Goal: Check status: Check status

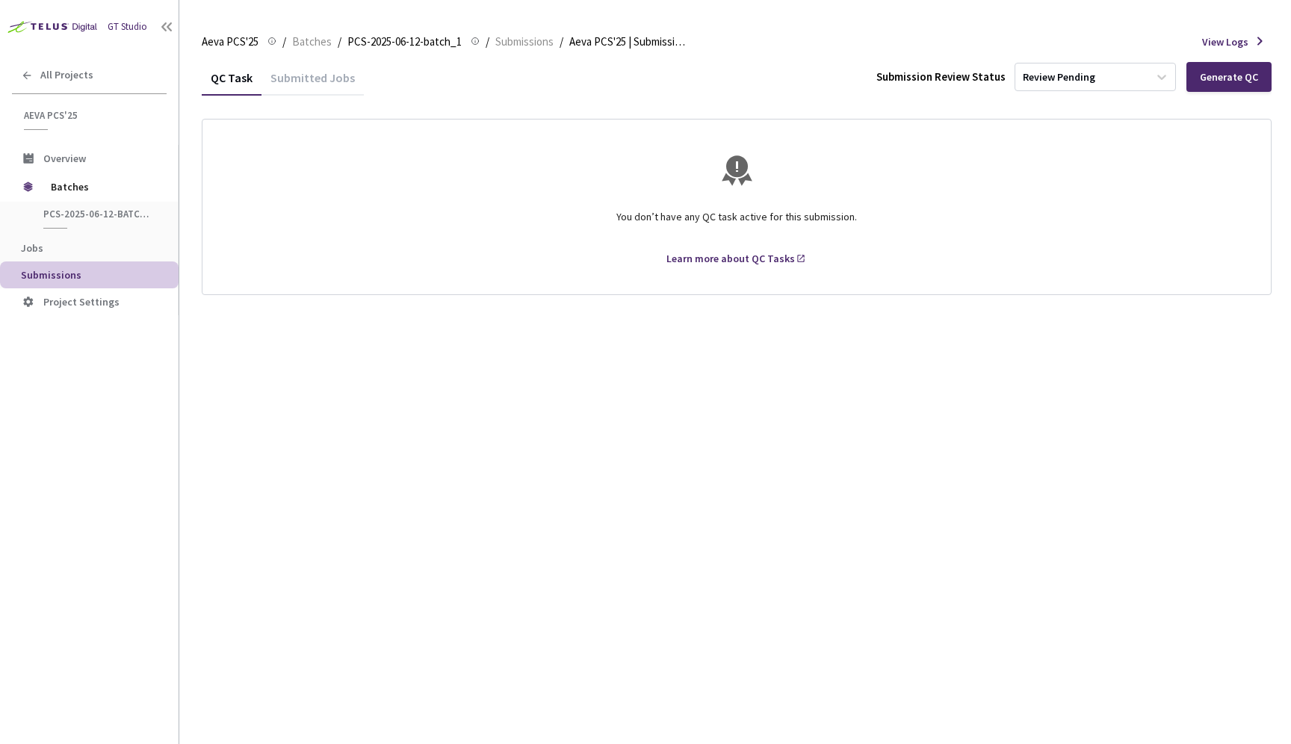
click at [308, 78] on div "Submitted Jobs" at bounding box center [312, 82] width 102 height 25
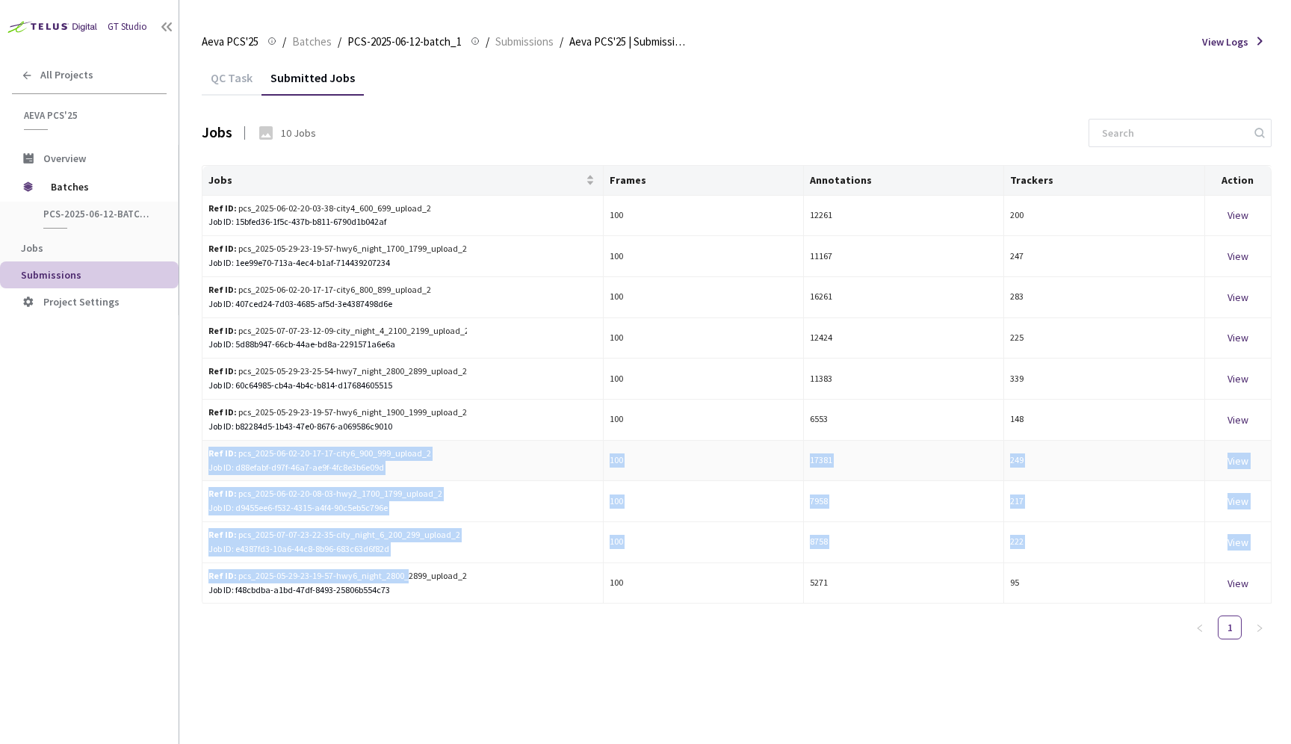
drag, startPoint x: 403, startPoint y: 577, endPoint x: 352, endPoint y: 446, distance: 140.9
click at [352, 446] on tbody "Ref ID: pcs_2025-06-02-20-03-38-city4_600_699_upload_2 Job ID: 15bfed36-1f5c-43…" at bounding box center [736, 400] width 1069 height 409
click at [352, 447] on div "Ref ID: pcs_2025-06-02-20-17-17-city6_900_999_upload_2" at bounding box center [337, 454] width 258 height 14
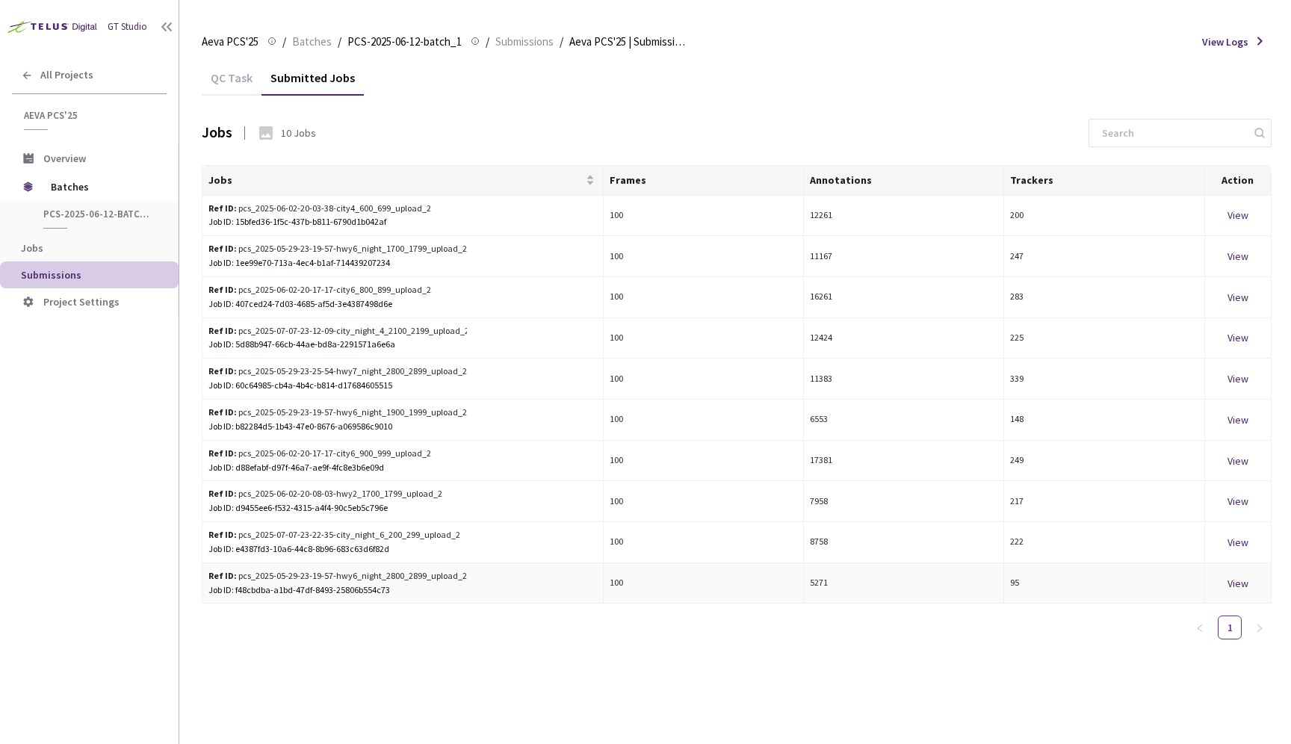
click at [364, 589] on div "Job ID: f48cbdba-a1bd-47df-8493-25806b554c73" at bounding box center [402, 590] width 388 height 14
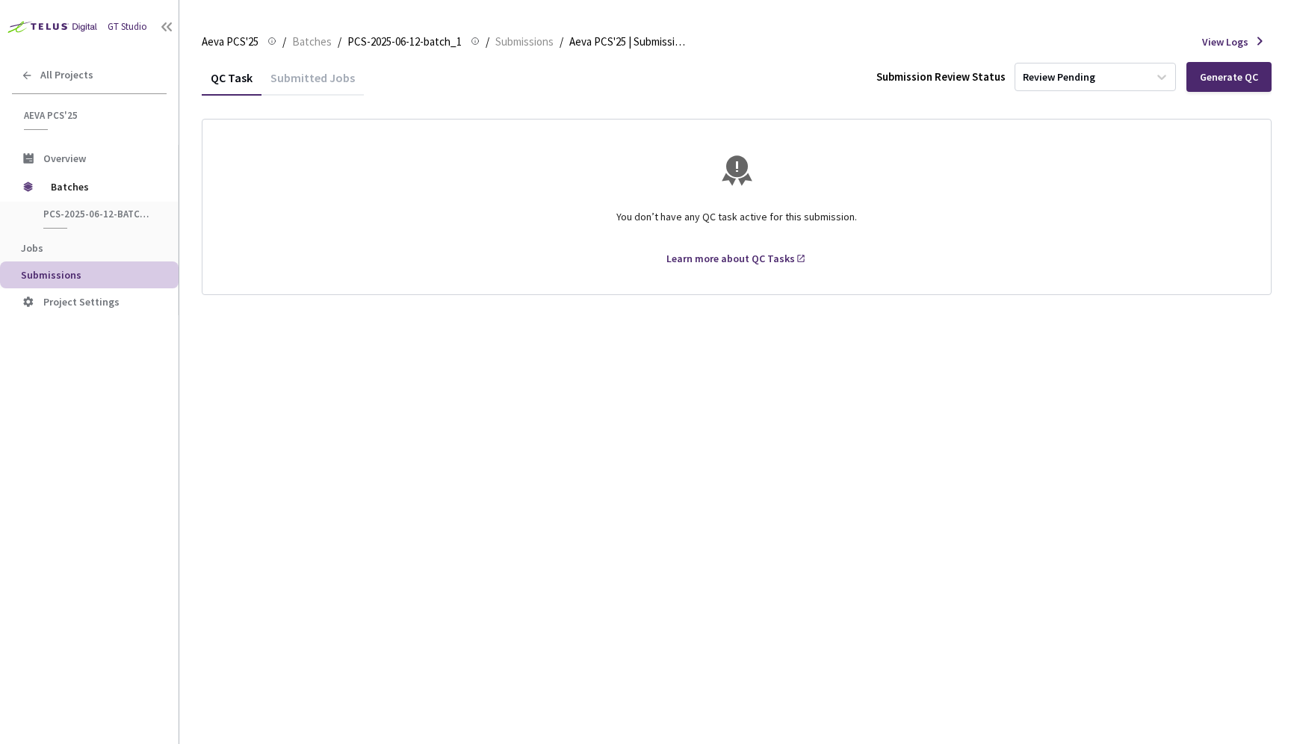
click at [324, 81] on div "Submitted Jobs" at bounding box center [312, 82] width 102 height 25
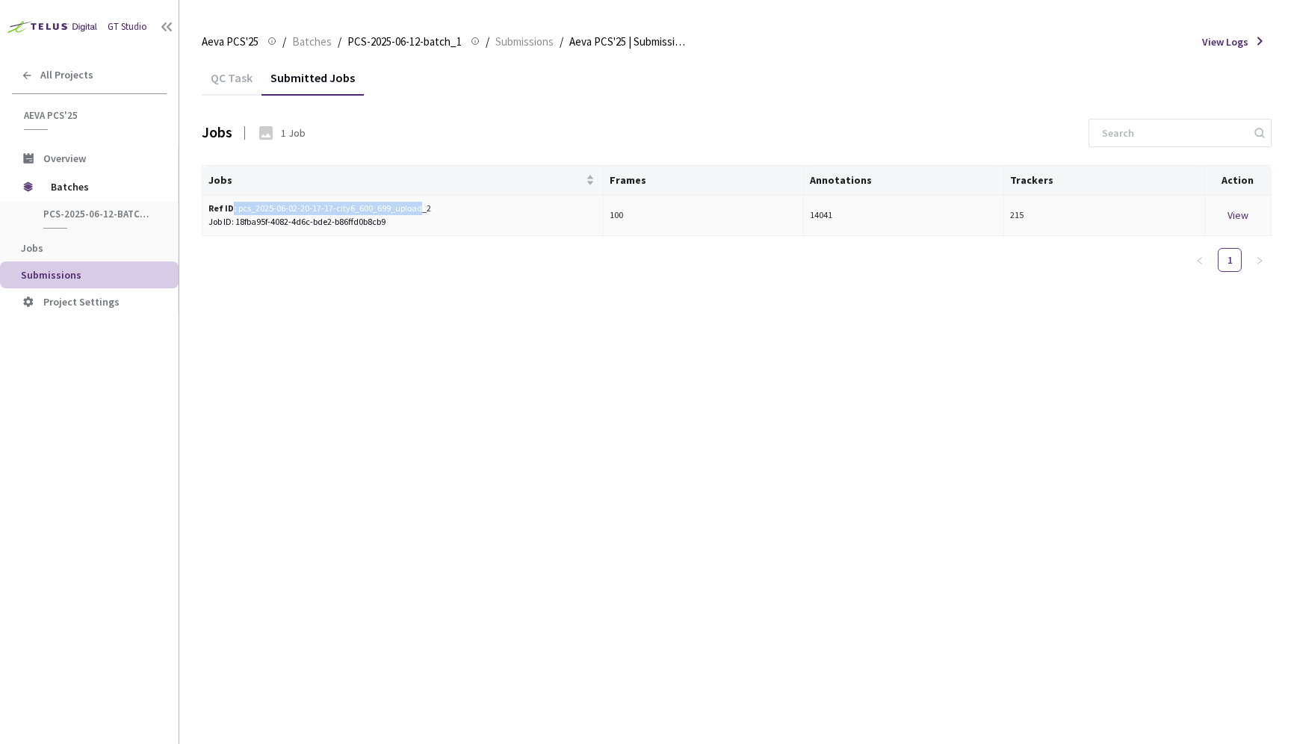
drag, startPoint x: 419, startPoint y: 208, endPoint x: 231, endPoint y: 208, distance: 188.2
click at [231, 208] on div "Ref ID: pcs_2025-06-02-20-17-17-city6_600_699_upload_2" at bounding box center [337, 209] width 258 height 14
click at [378, 290] on div "QC Task Submitted Jobs Jobs 1 Job Jobs Frames Annotations Trackers Action Ref I…" at bounding box center [737, 402] width 1070 height 684
